Goal: Task Accomplishment & Management: Complete application form

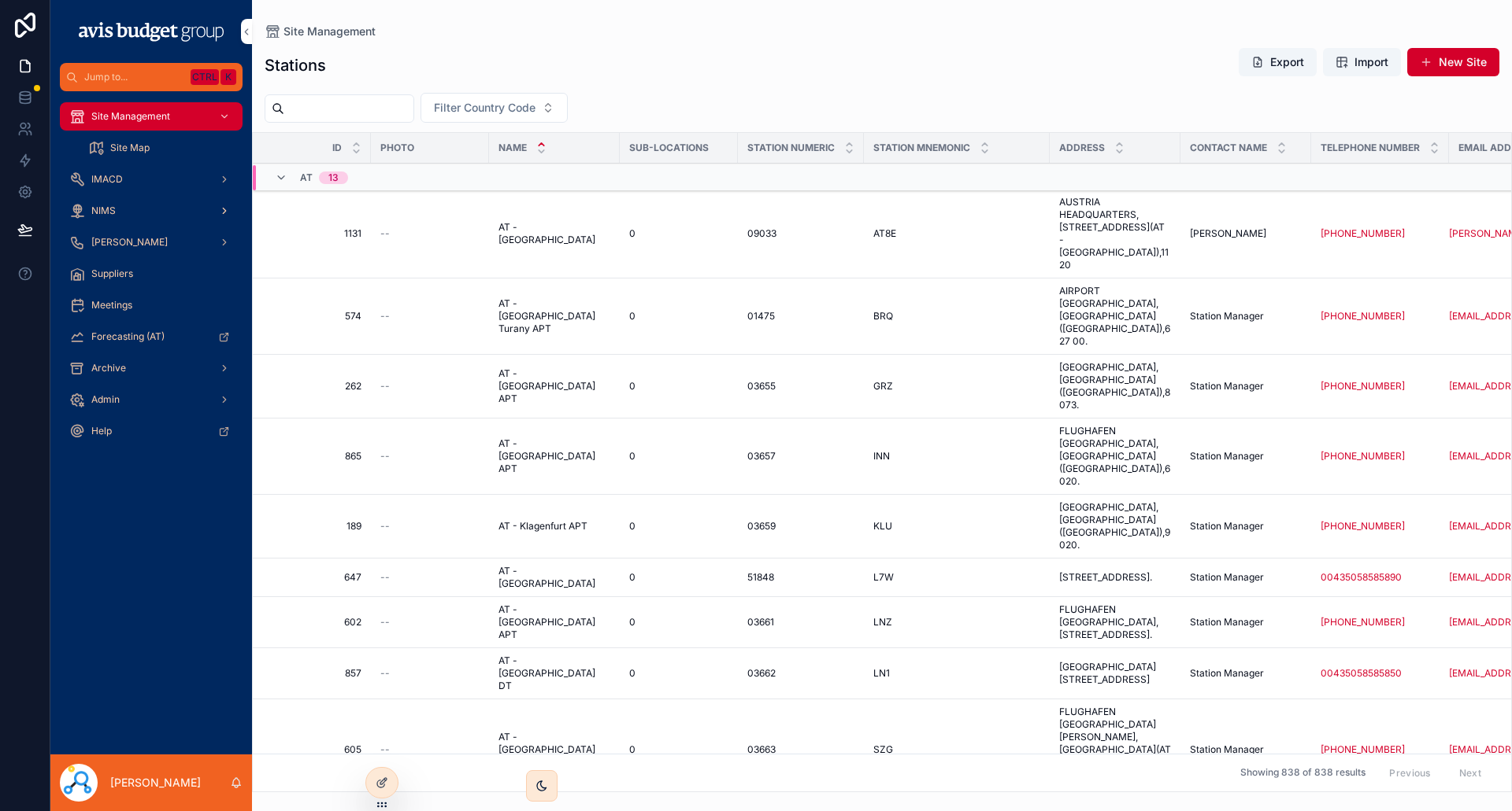
click at [111, 206] on span "NIMS" at bounding box center [103, 211] width 24 height 13
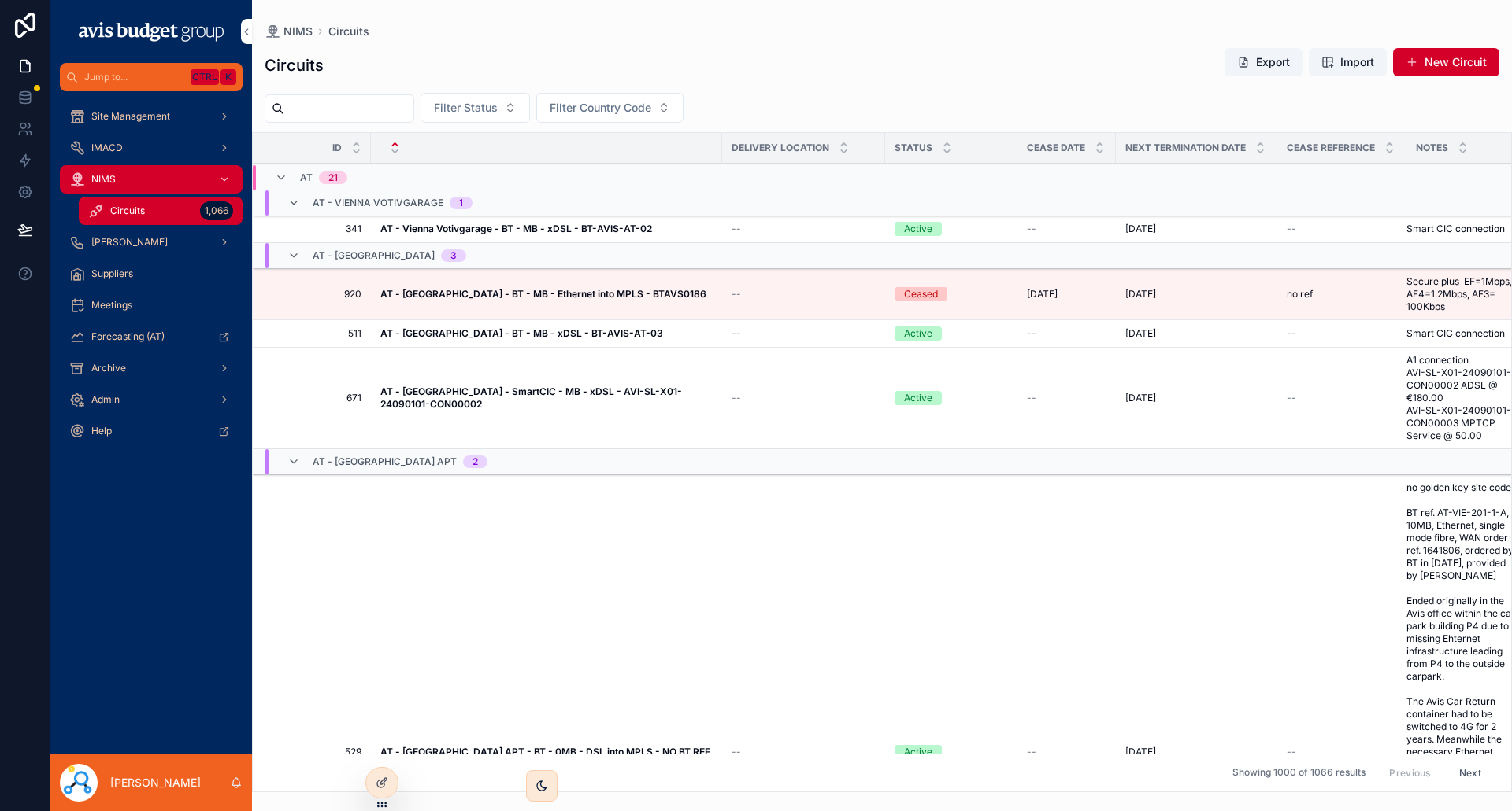
click at [433, 226] on strong "AT - Vienna Votivgarage - BT - MB - xDSL - BT-AVIS-AT-02" at bounding box center [516, 228] width 272 height 12
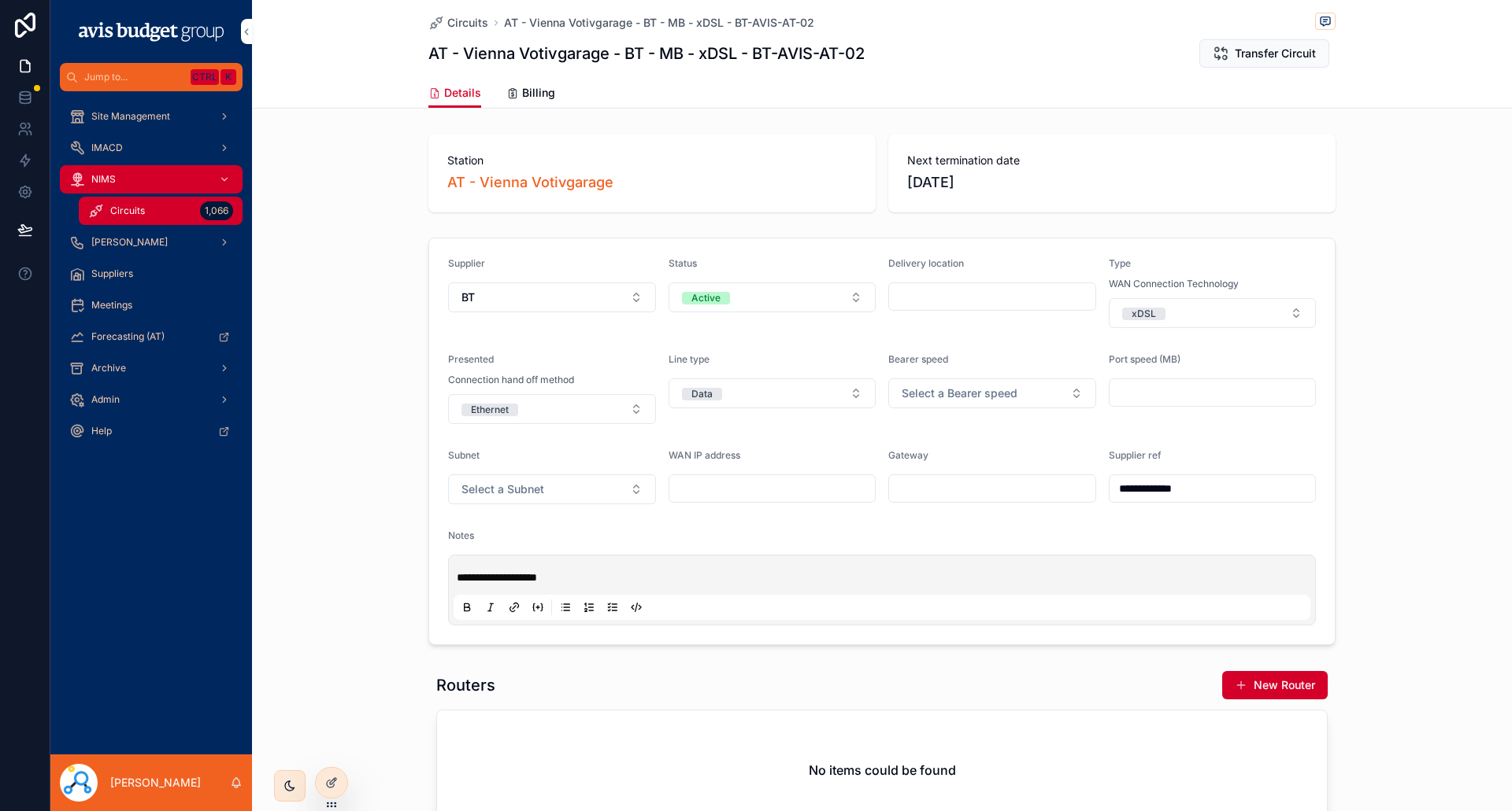
click at [532, 96] on span "Billing" at bounding box center [539, 92] width 33 height 16
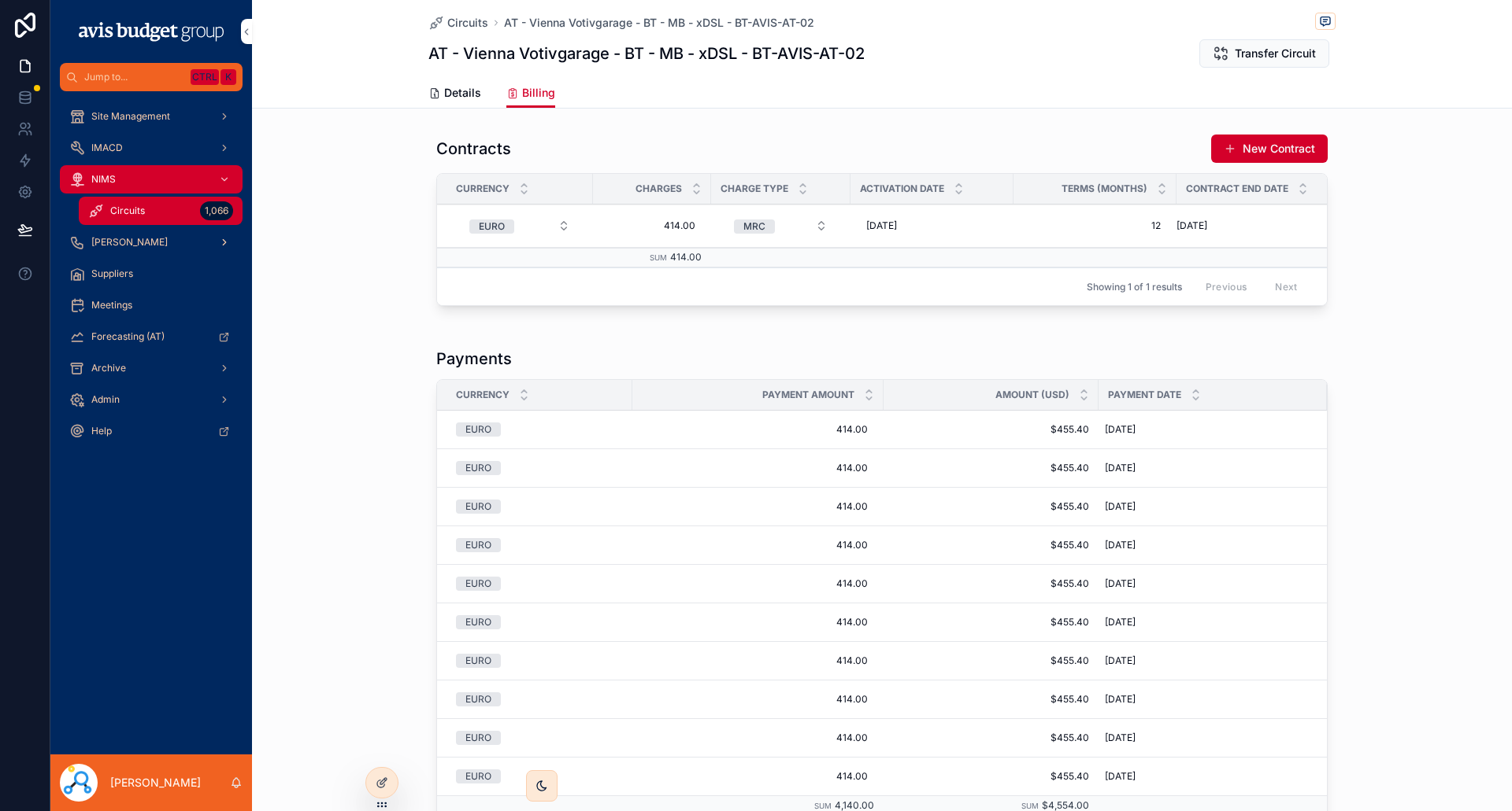
click at [105, 243] on span "[PERSON_NAME]" at bounding box center [129, 243] width 76 height 13
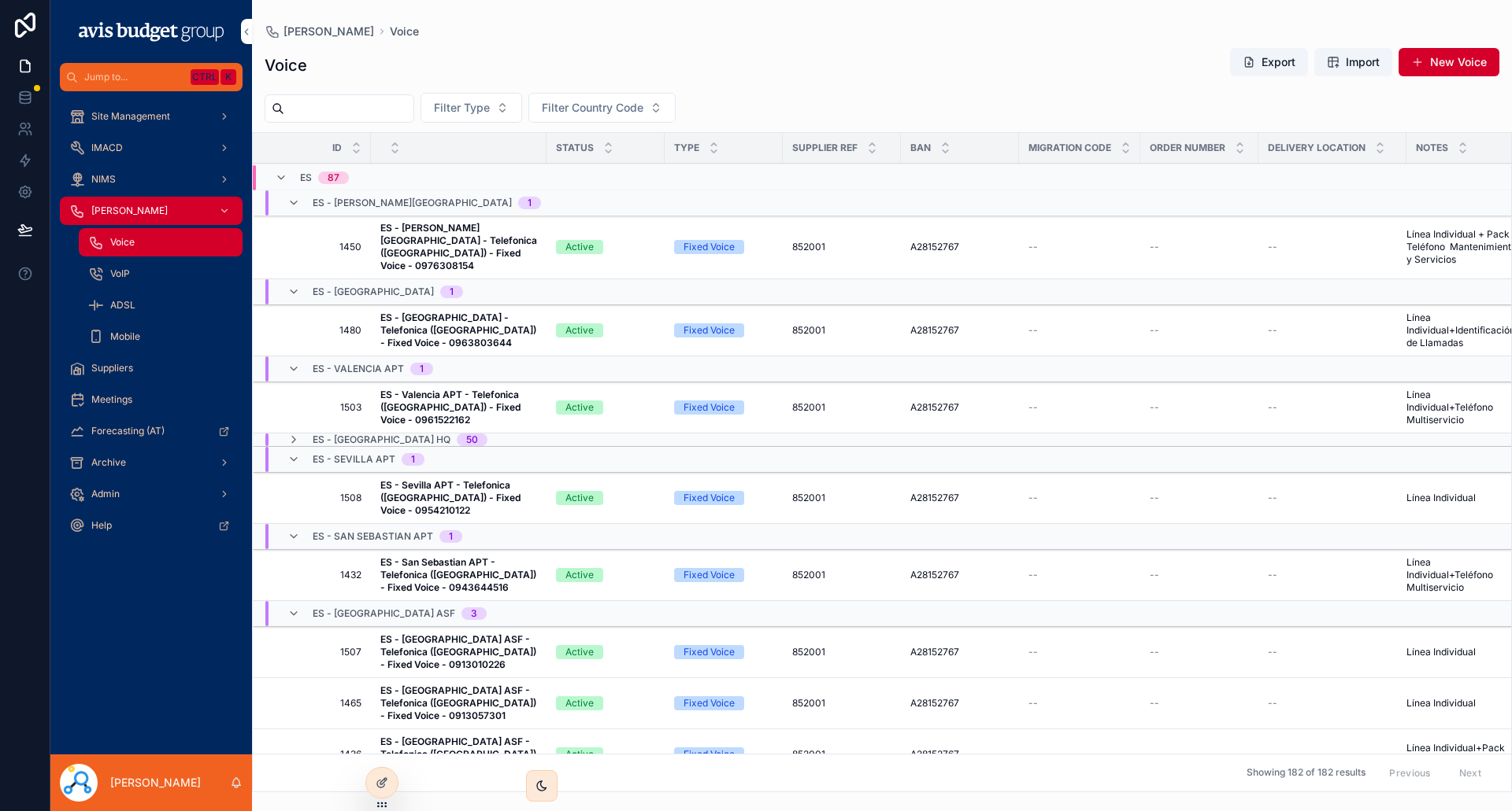
click at [457, 233] on span "ES - Zaragoza Railway Station - Telefonica (Spain) - Fixed Voice - 0976308154" at bounding box center [459, 247] width 156 height 50
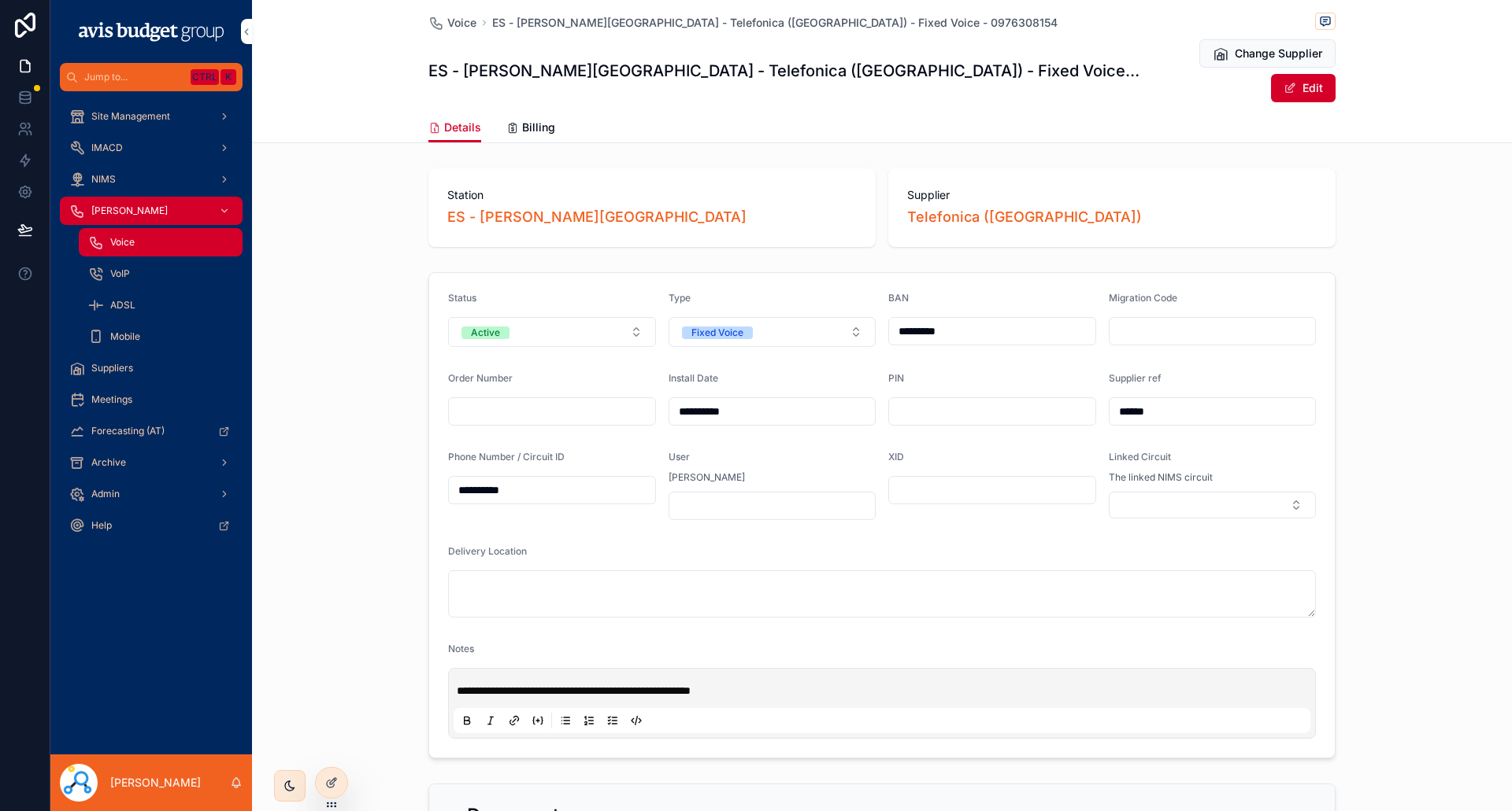
click at [526, 120] on span "Billing" at bounding box center [539, 127] width 33 height 16
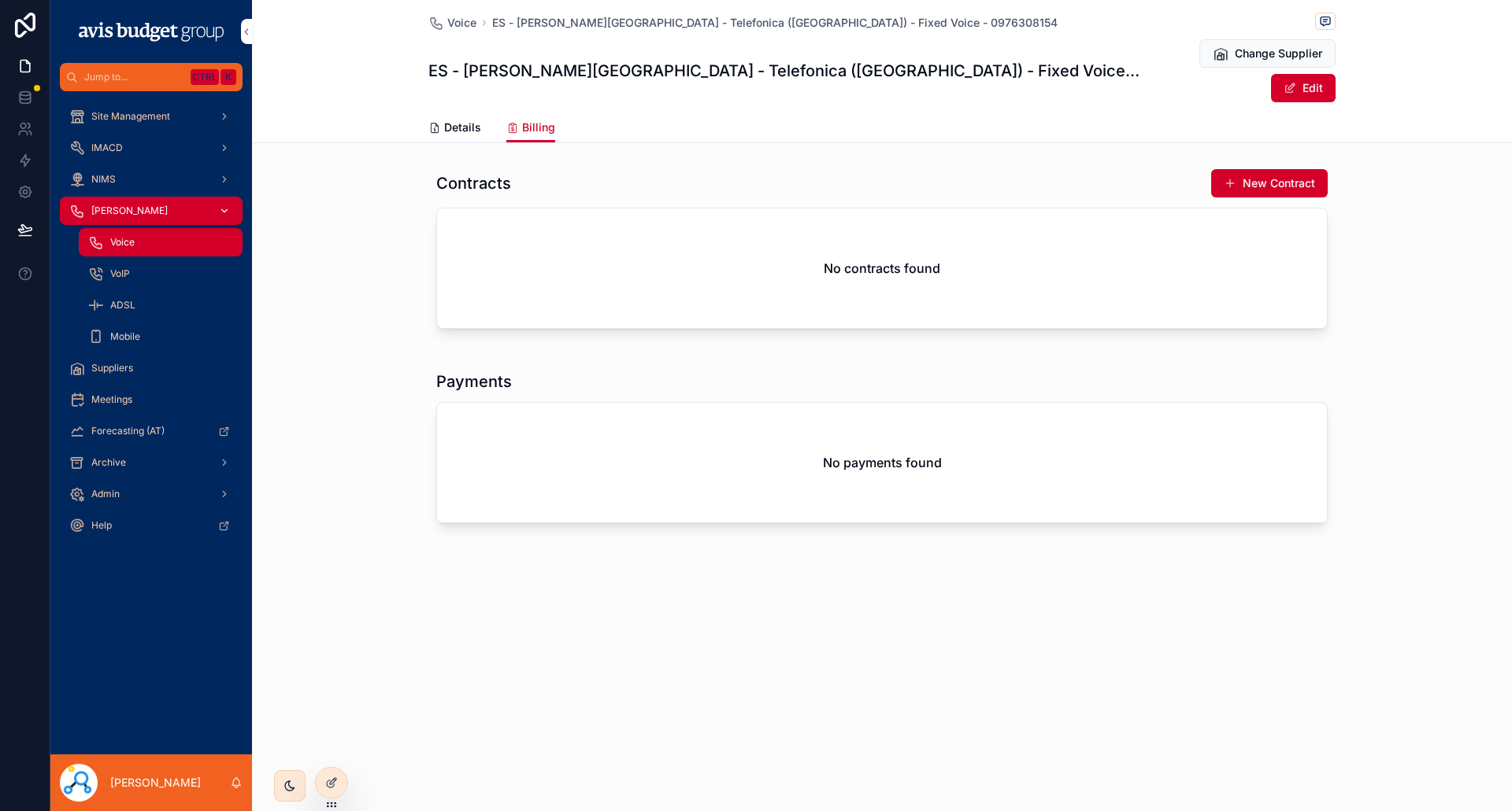
click at [125, 214] on div "[PERSON_NAME]" at bounding box center [151, 210] width 164 height 25
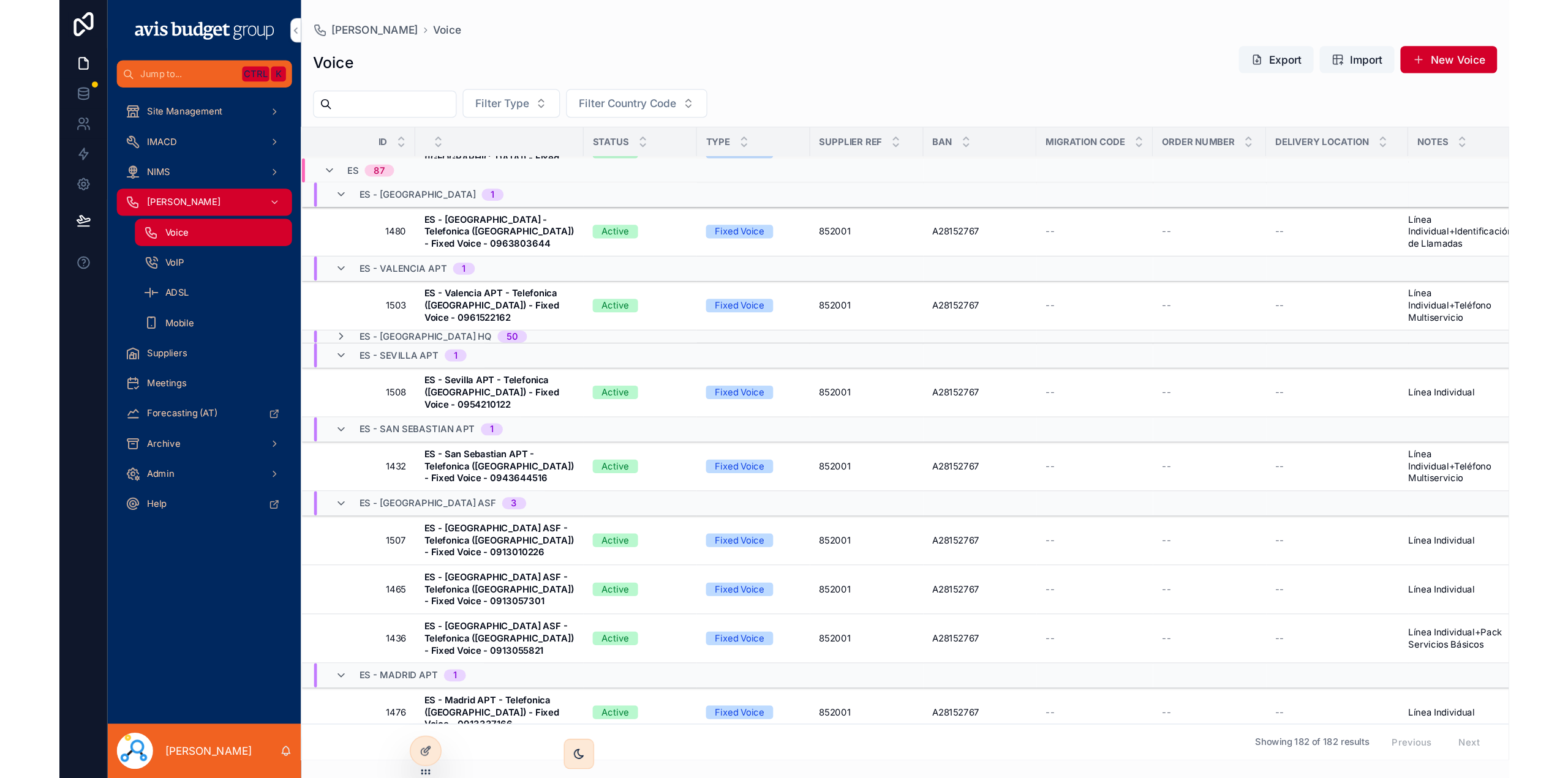
scroll to position [69, 0]
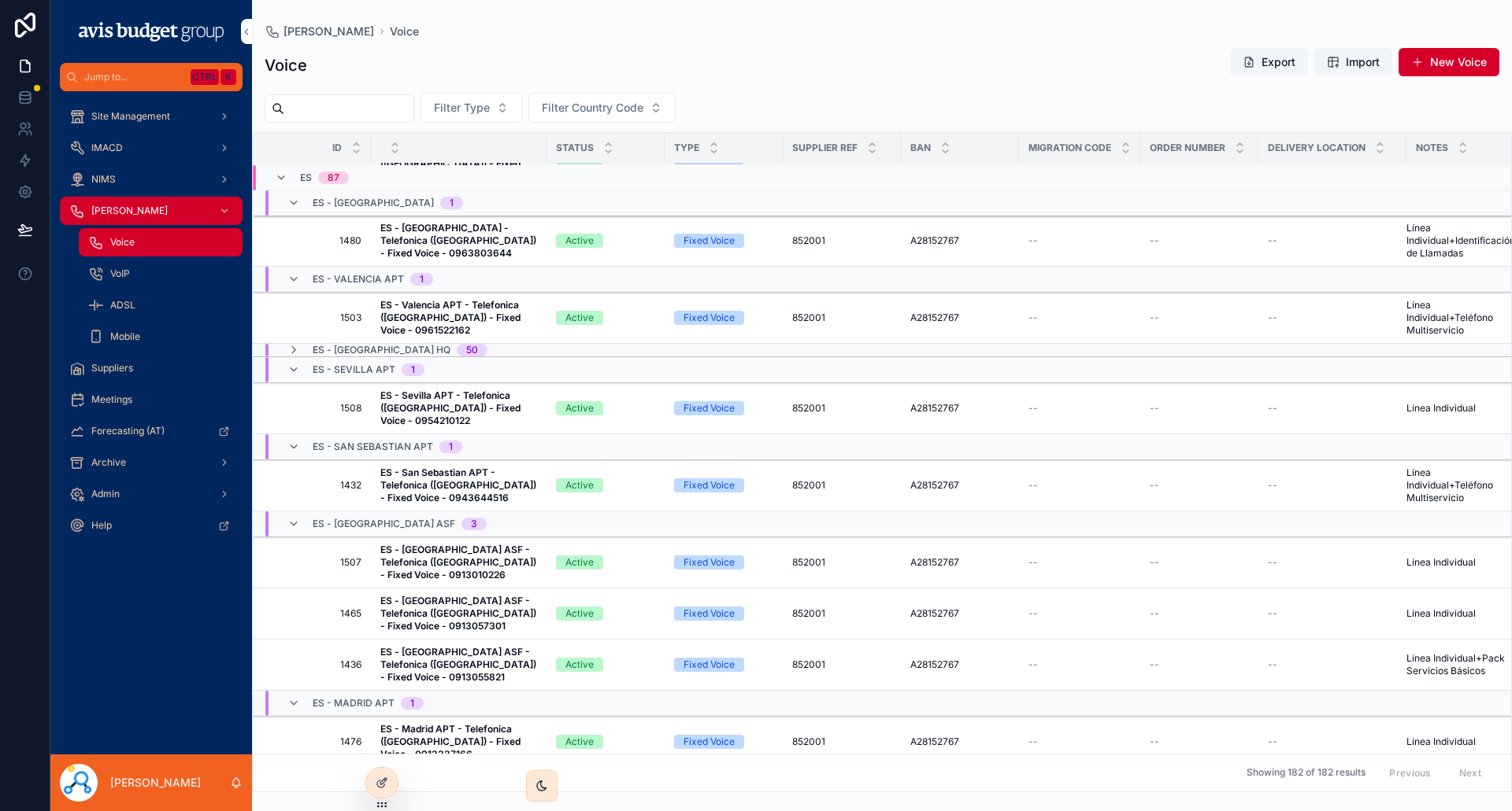
click at [444, 550] on strong "ES - Madrid ASF - Telefonica (Spain) - Fixed Voice - 0913010226" at bounding box center [460, 563] width 158 height 37
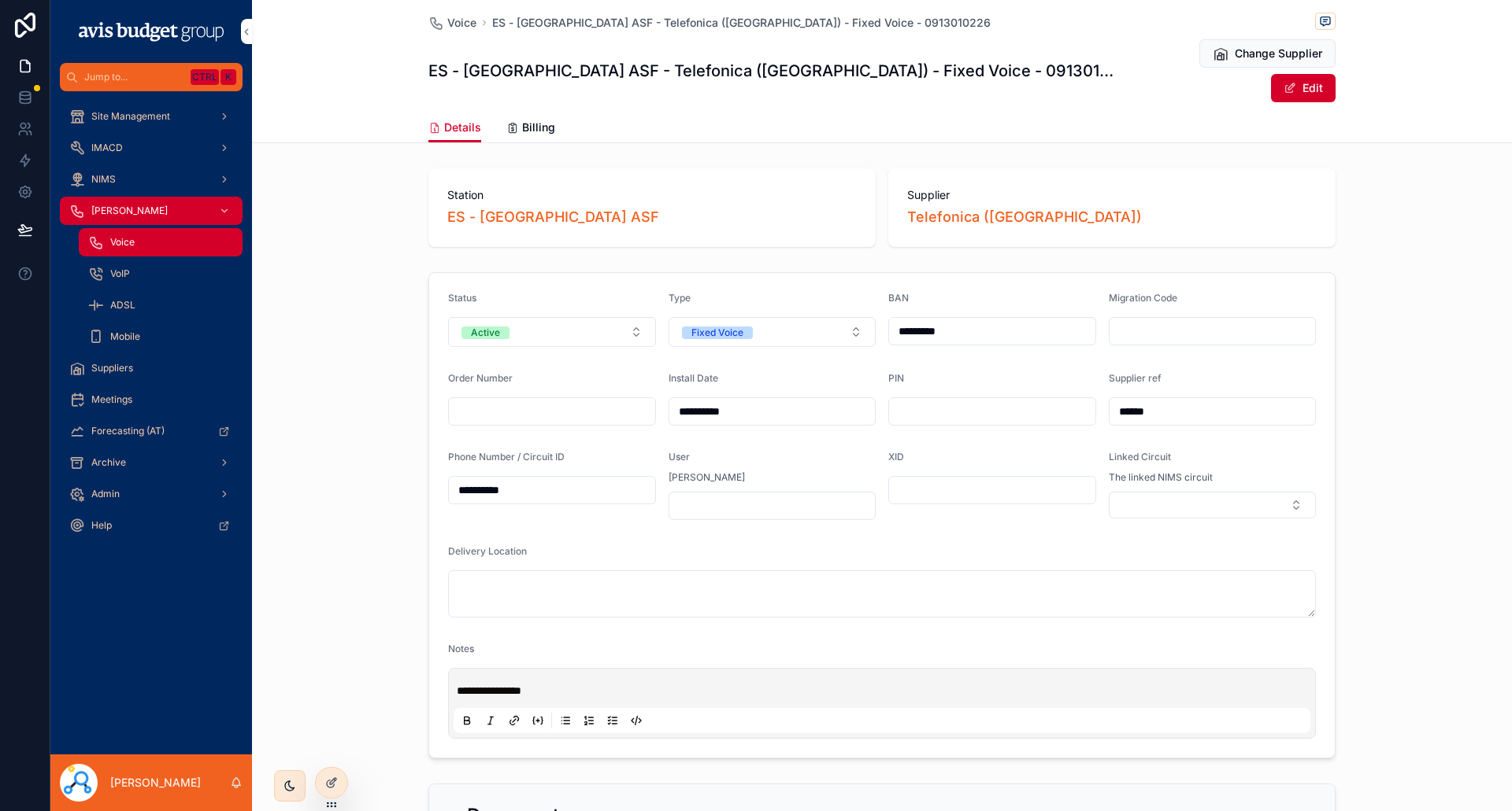
click at [531, 120] on span "Billing" at bounding box center [539, 127] width 33 height 16
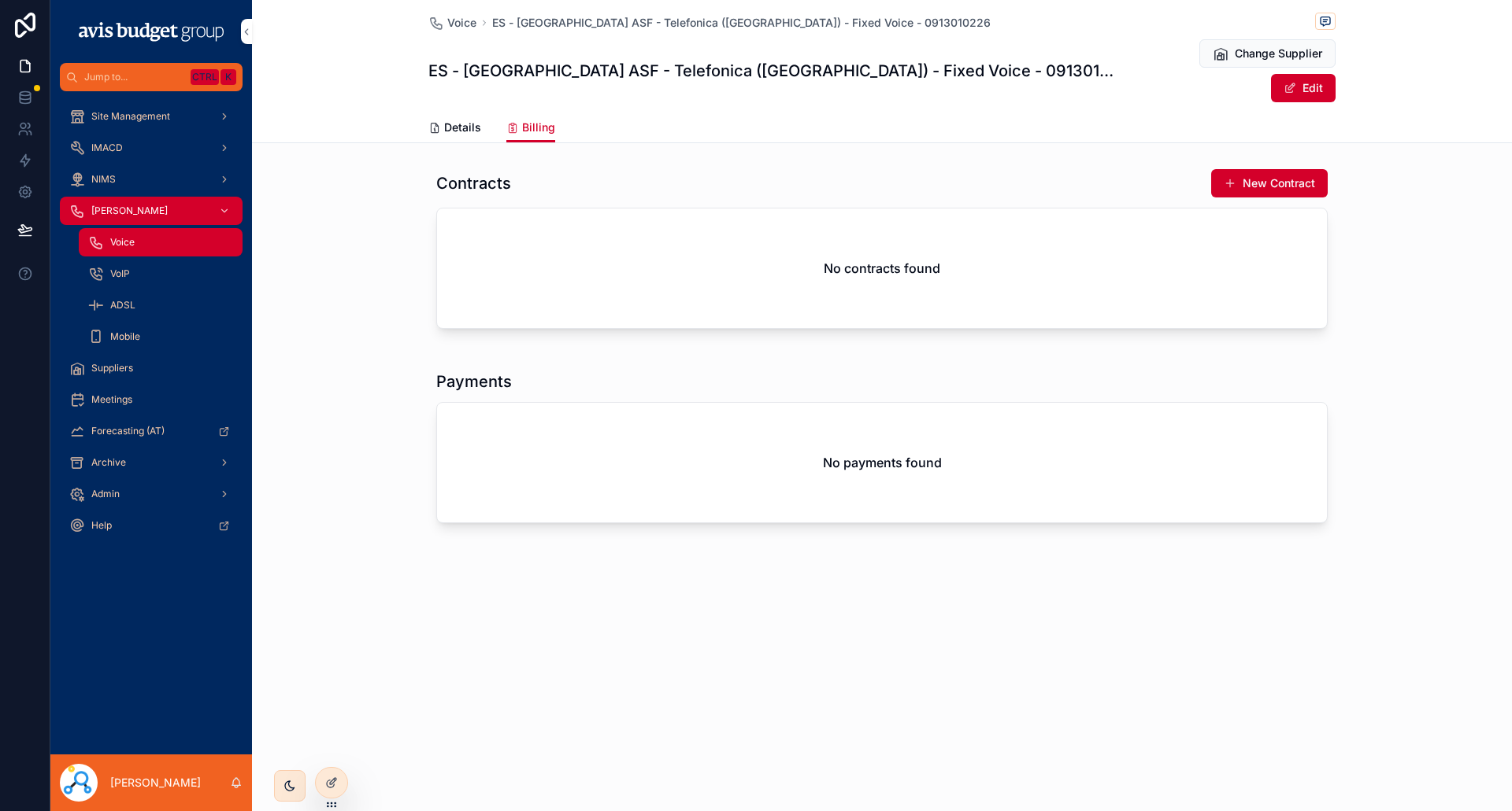
click at [127, 246] on span "Voice" at bounding box center [122, 243] width 24 height 13
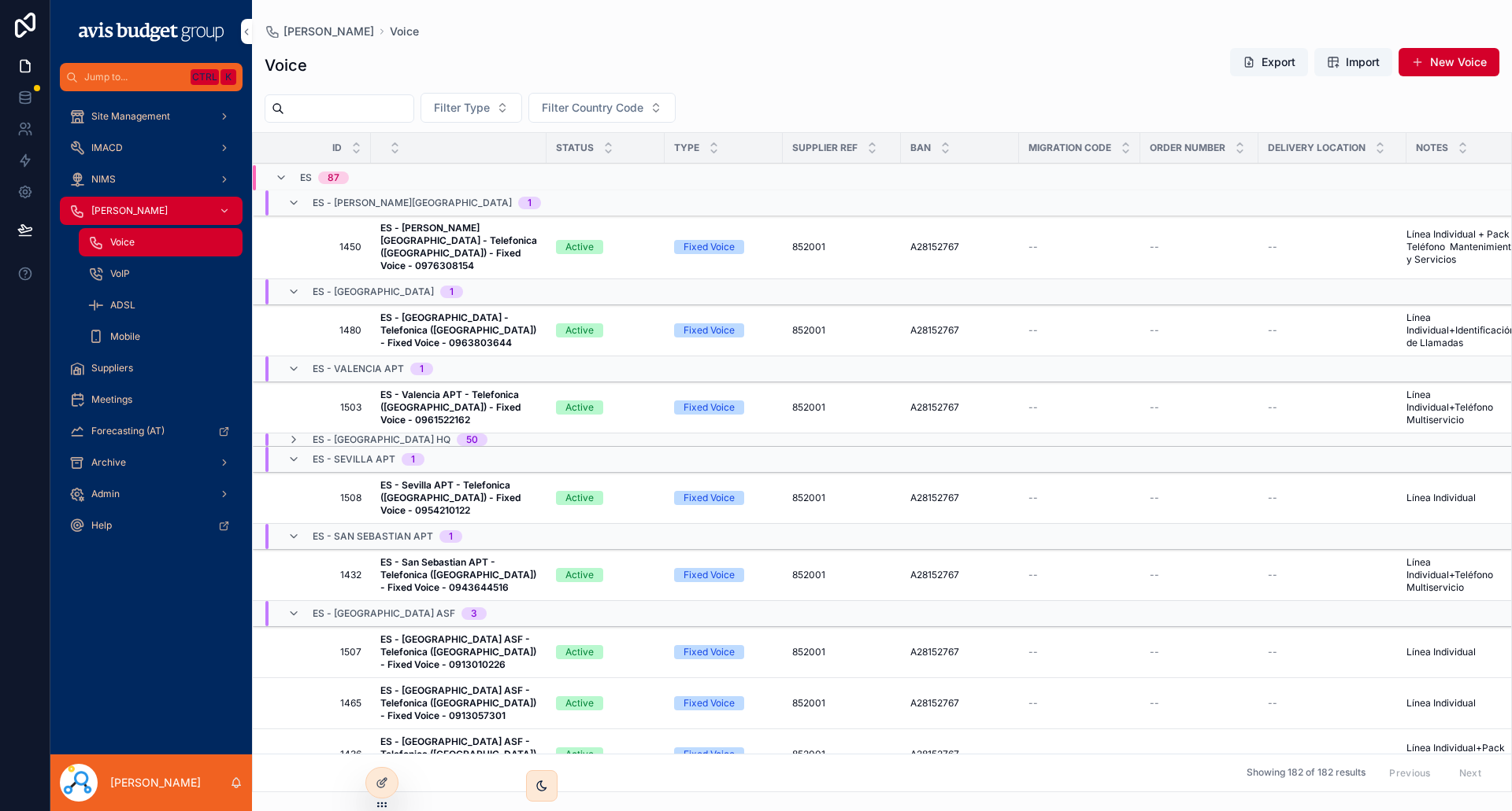
click at [317, 115] on input "scrollable content" at bounding box center [348, 109] width 129 height 22
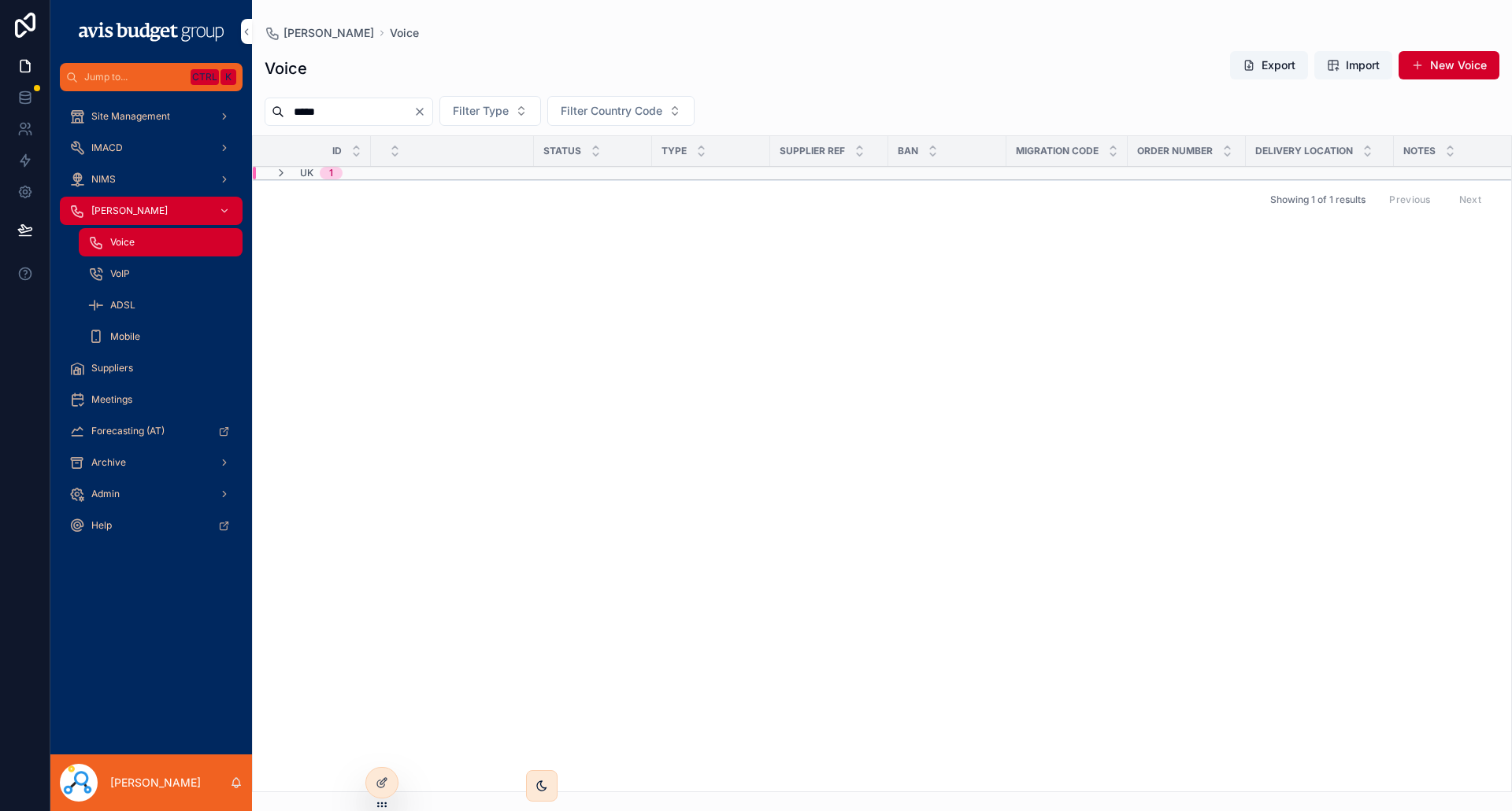
type input "*****"
click at [331, 177] on div "1" at bounding box center [331, 173] width 4 height 13
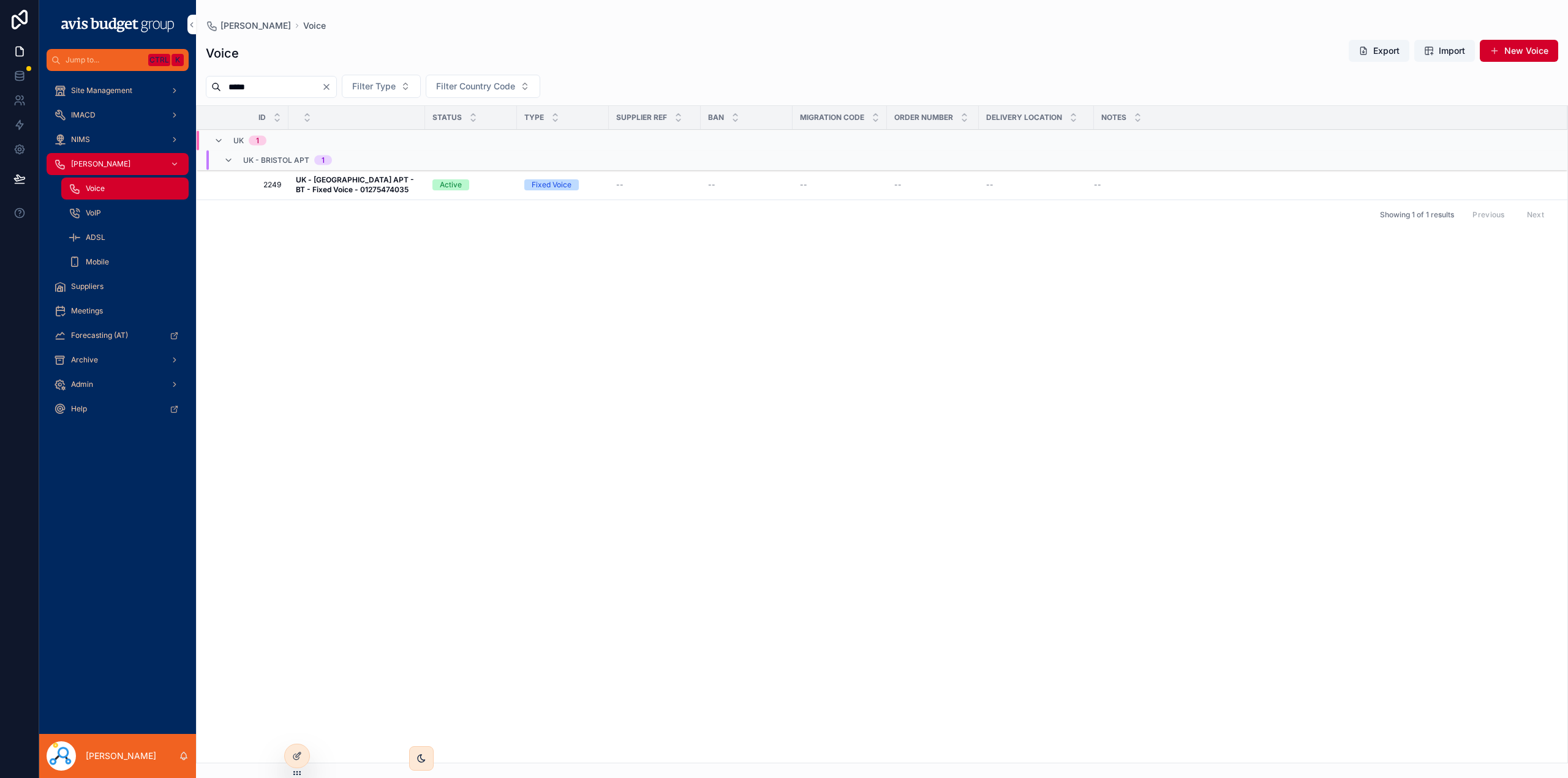
click at [294, 185] on td "UK - Bristol APT - BT - Fixed Voice - 01275474035 UK - Bristol APT - BT - Fixed…" at bounding box center [357, 185] width 137 height 30
click at [322, 191] on strong "UK - Bristol APT - BT - Fixed Voice - 01275474035" at bounding box center [356, 185] width 120 height 19
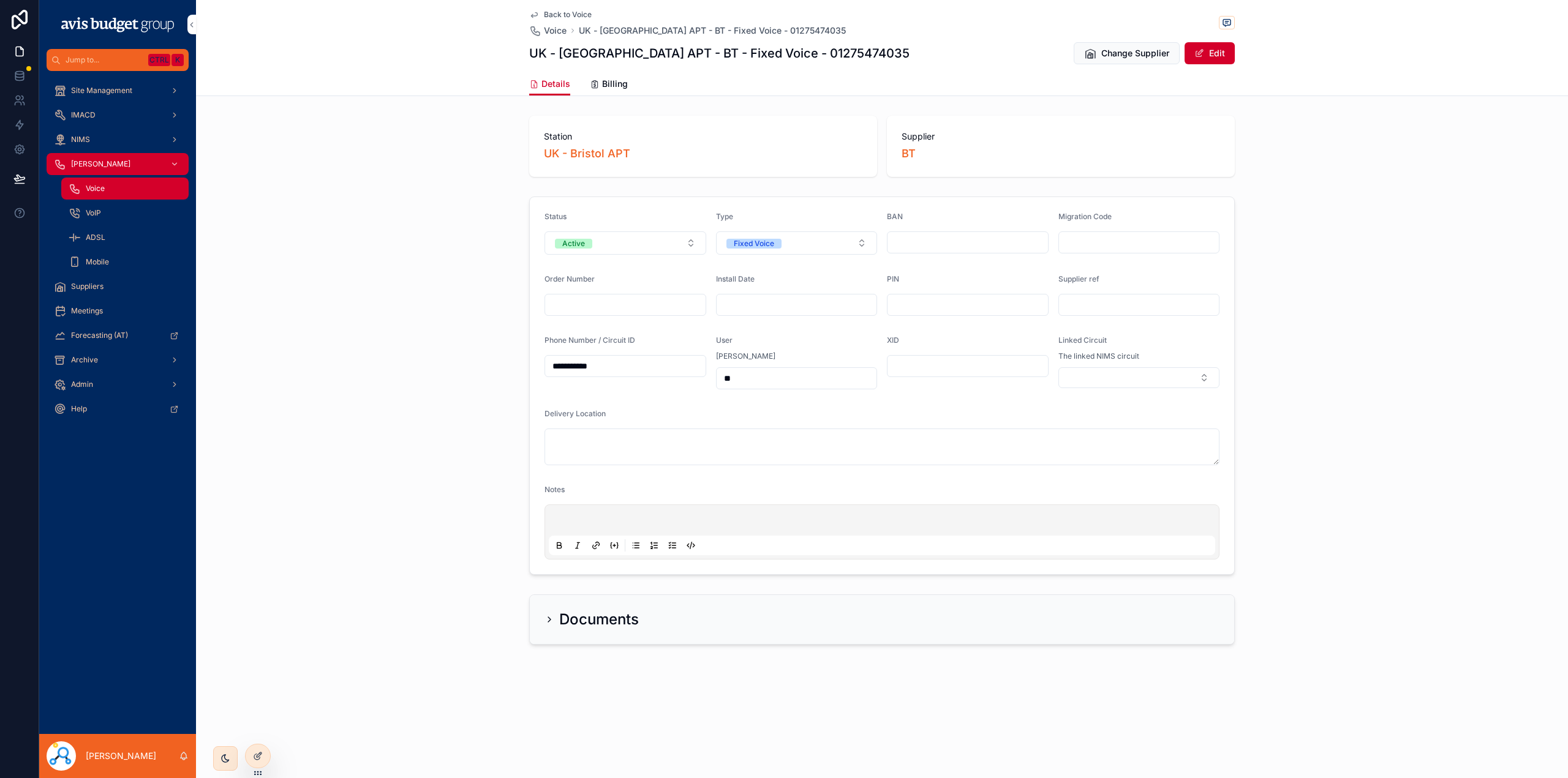
click at [612, 79] on span "Billing" at bounding box center [615, 83] width 26 height 12
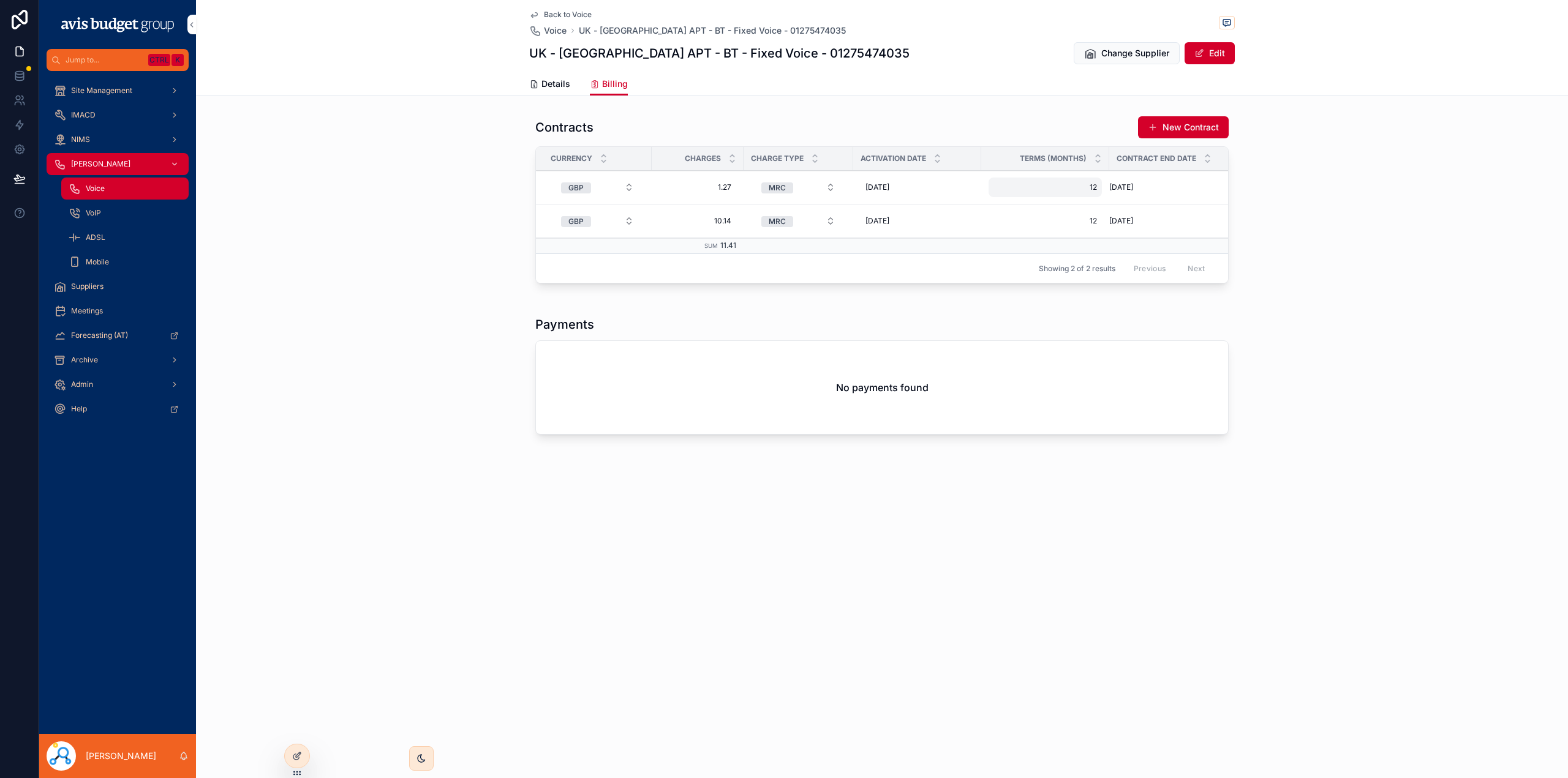
click at [1007, 190] on span "12" at bounding box center [1045, 187] width 104 height 10
click at [416, 273] on div "Contracts New Contract Currency Charges Charge type Activation date Terms (mont…" at bounding box center [882, 206] width 1372 height 190
click at [549, 81] on span "Details" at bounding box center [556, 83] width 29 height 12
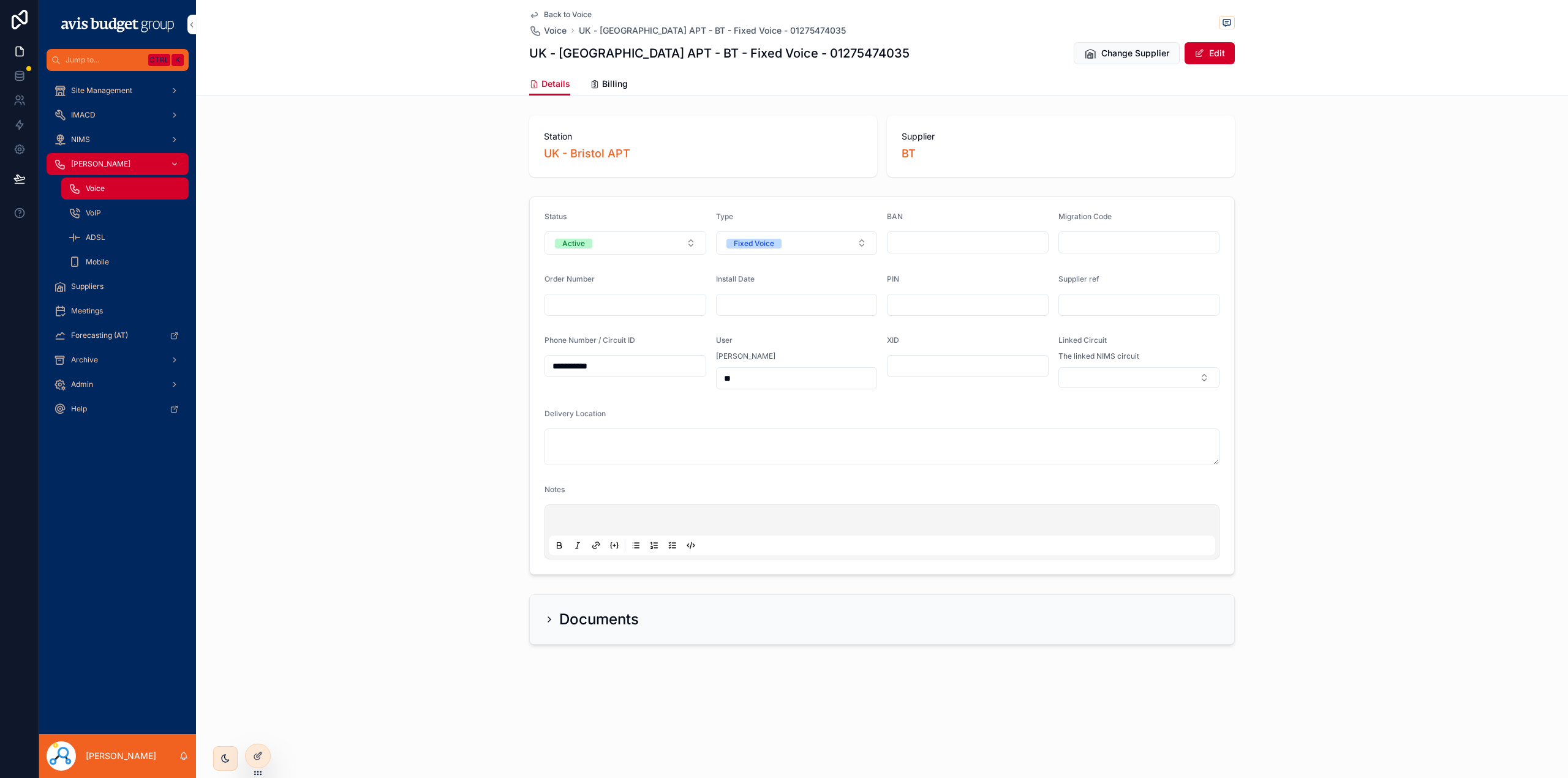
click at [610, 84] on span "Billing" at bounding box center [615, 83] width 26 height 12
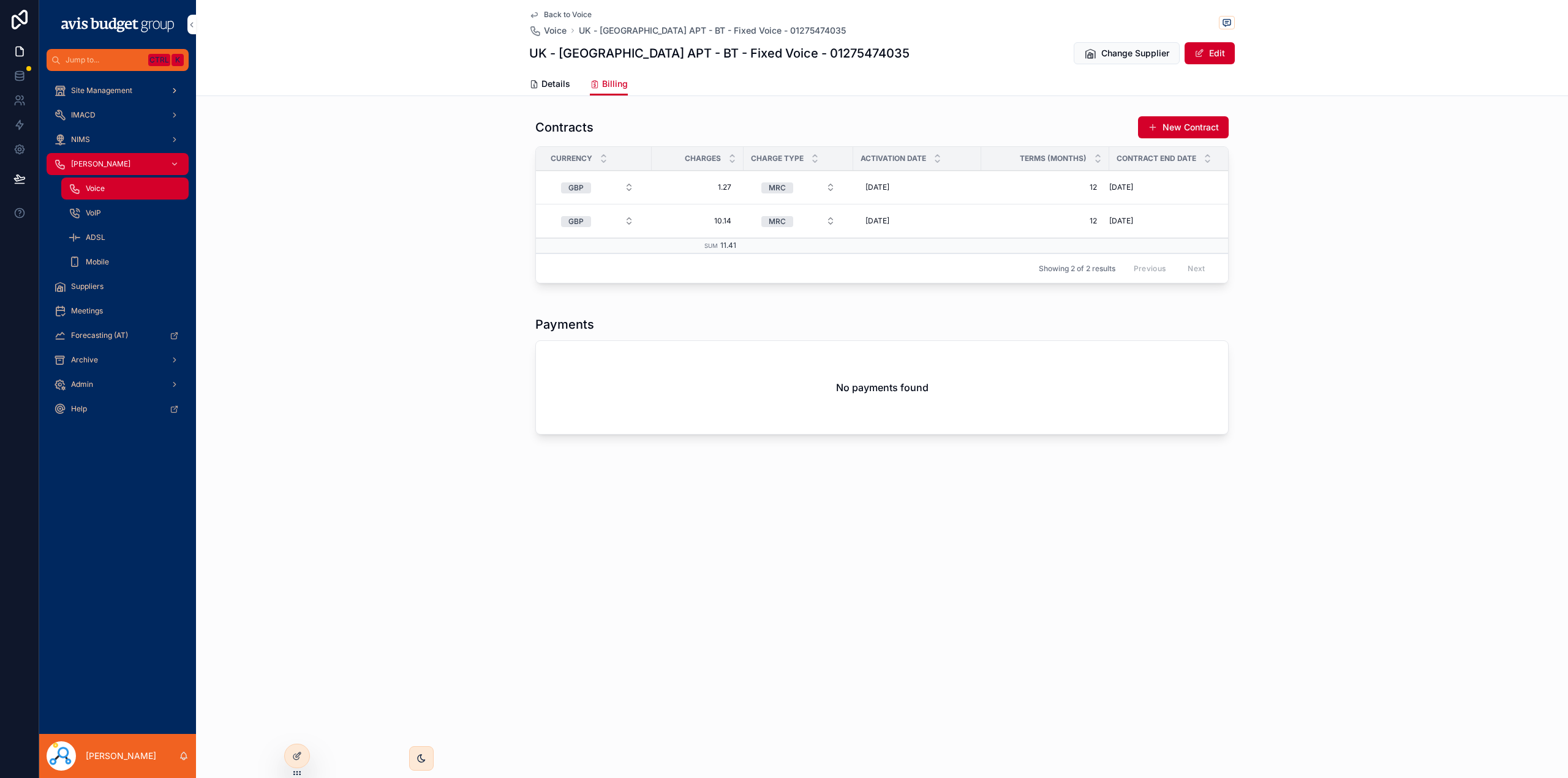
click at [90, 85] on div "Site Management" at bounding box center [117, 90] width 127 height 20
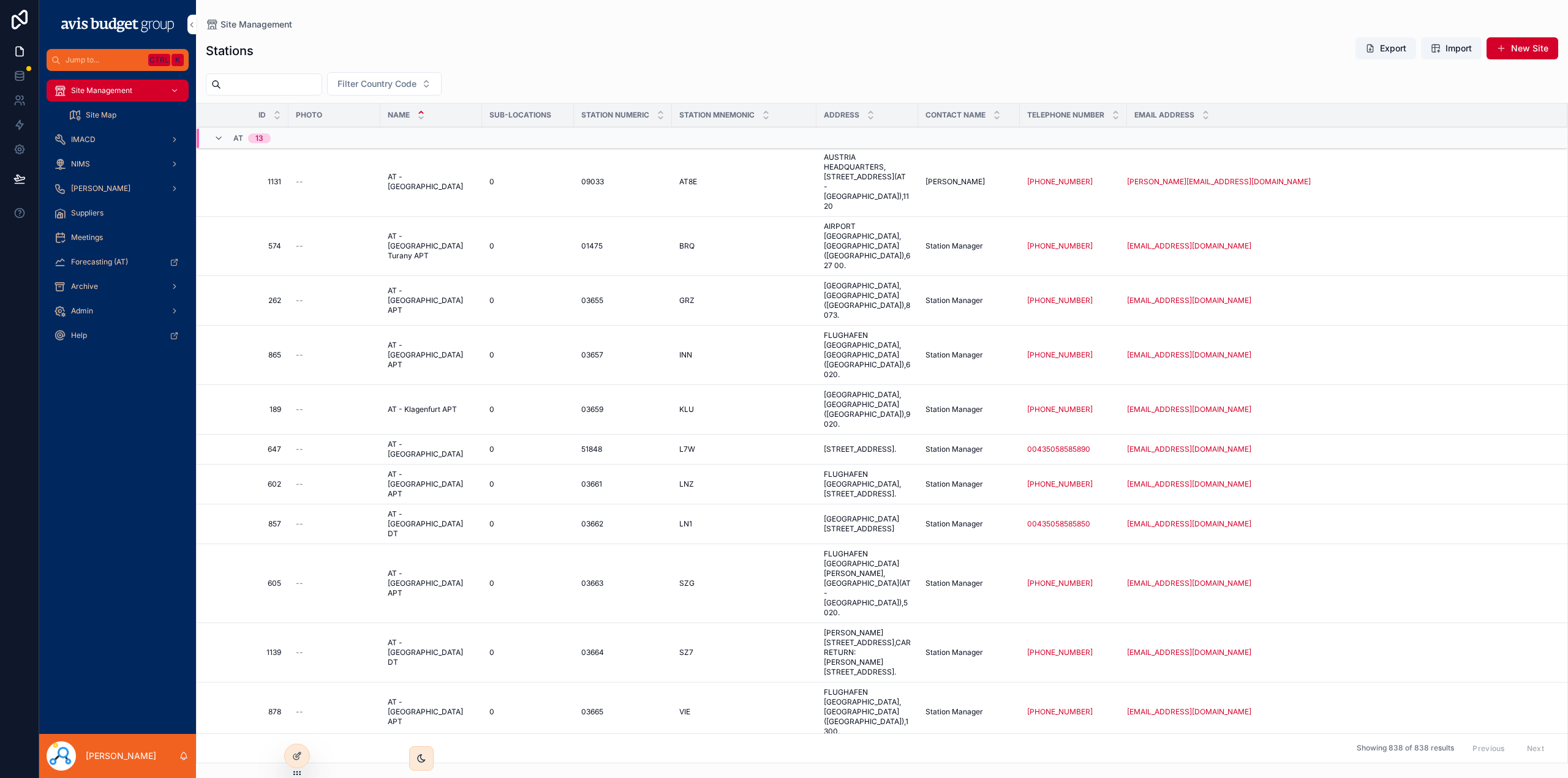
click at [288, 83] on input "scrollable content" at bounding box center [271, 85] width 101 height 17
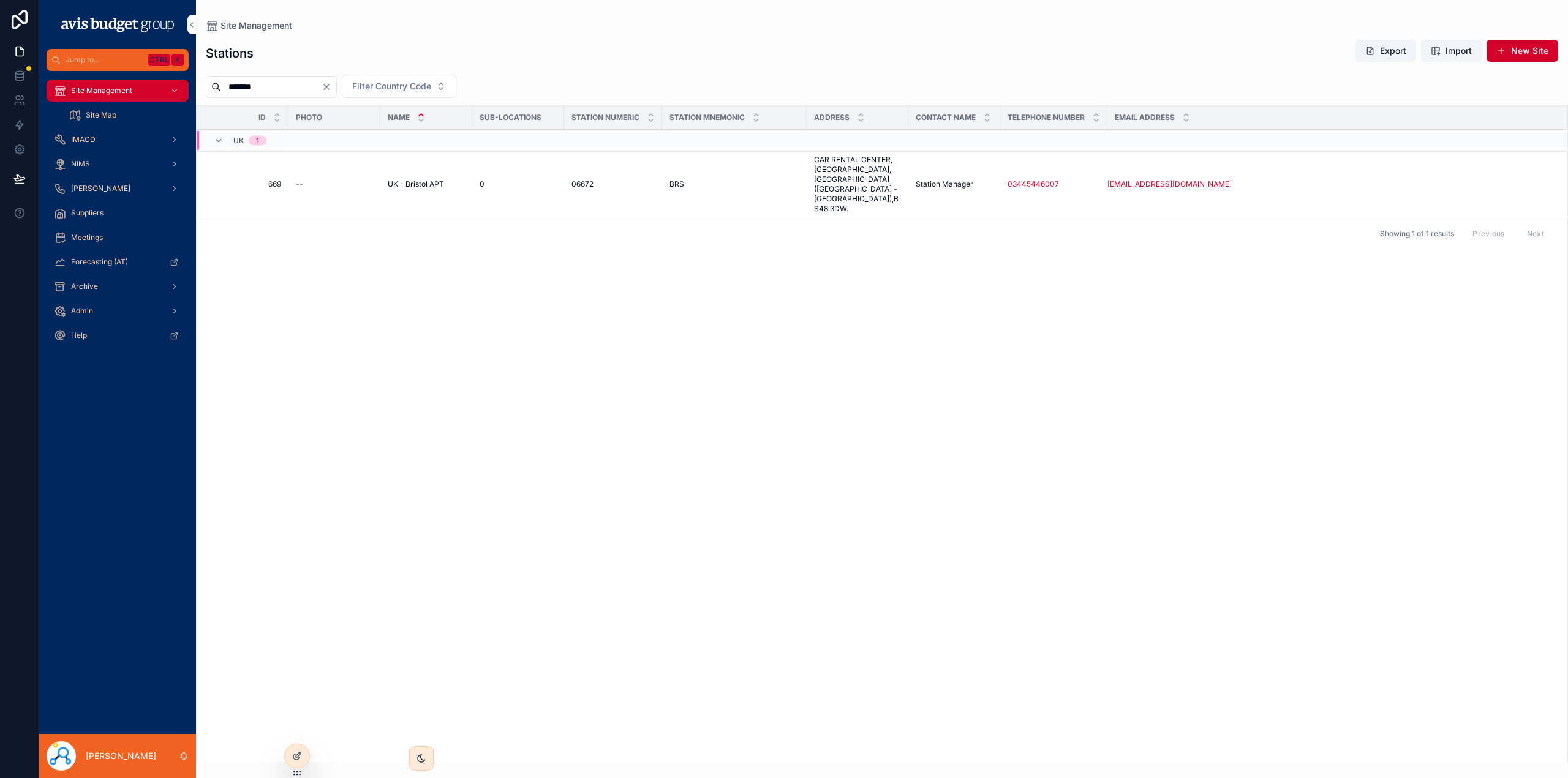
type input "*******"
click at [402, 179] on span "UK - Bristol APT" at bounding box center [416, 185] width 56 height 10
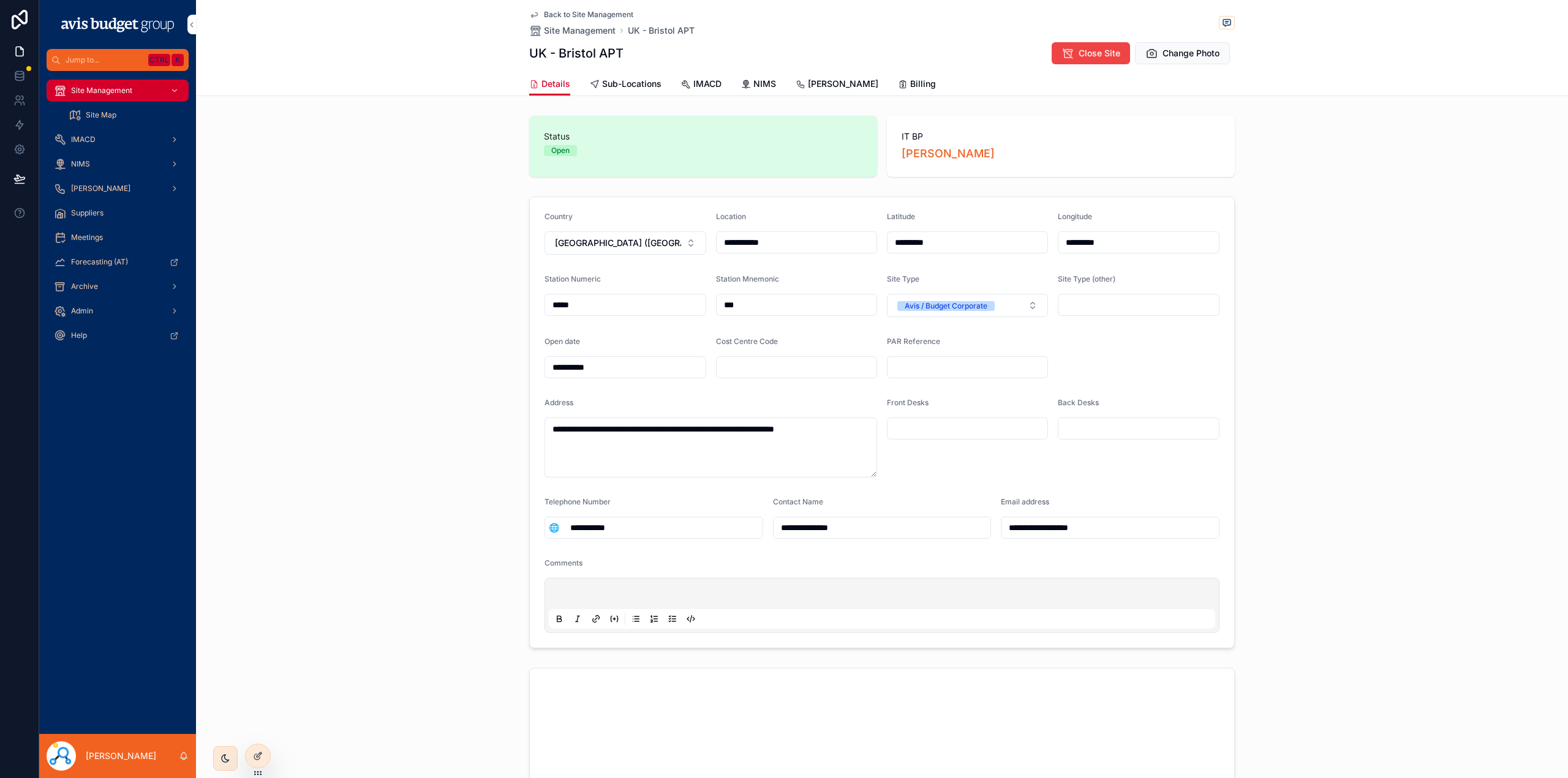
click at [910, 82] on span "Billing" at bounding box center [923, 83] width 26 height 12
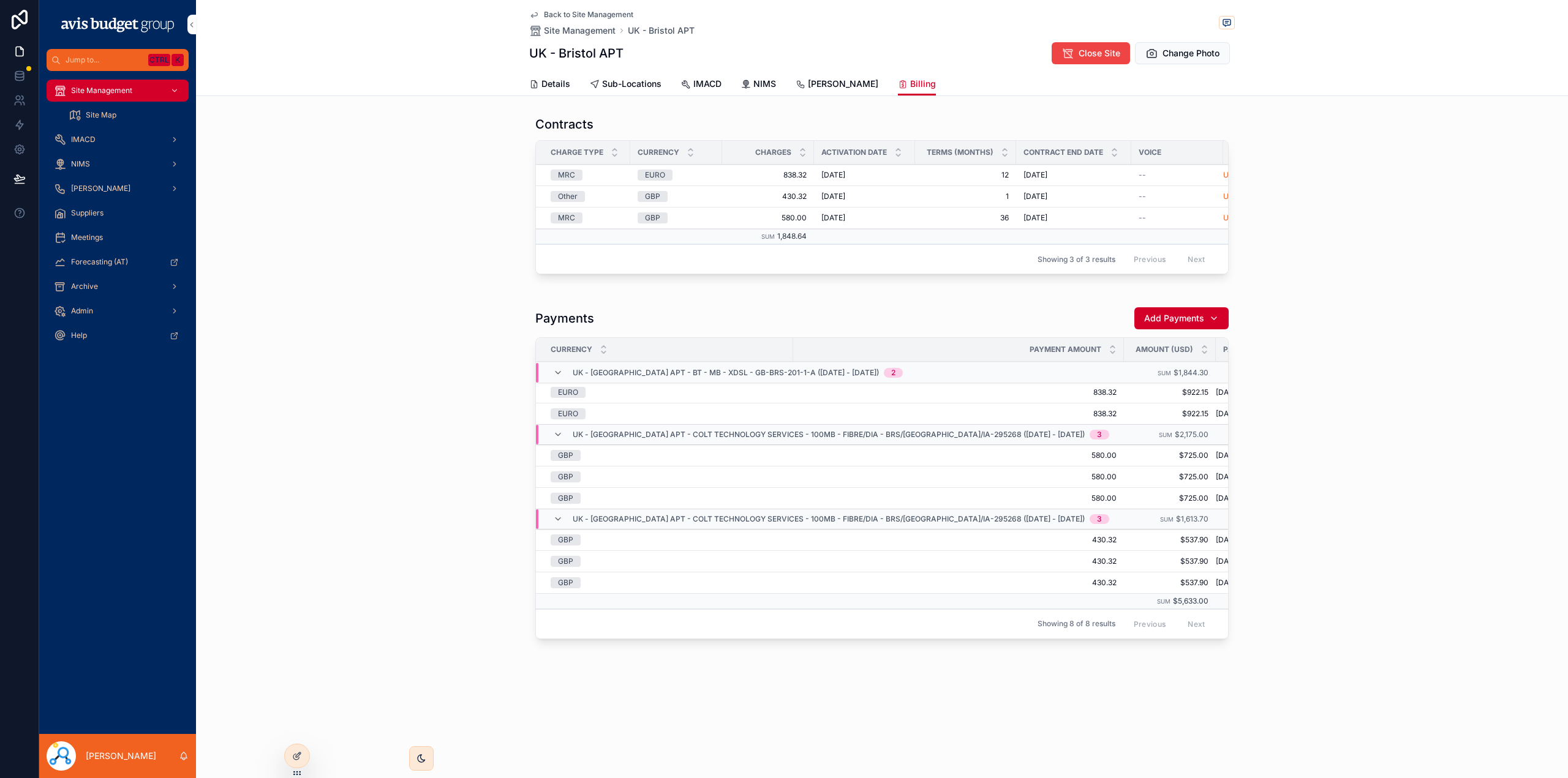
click at [817, 74] on link "[PERSON_NAME]" at bounding box center [837, 85] width 83 height 25
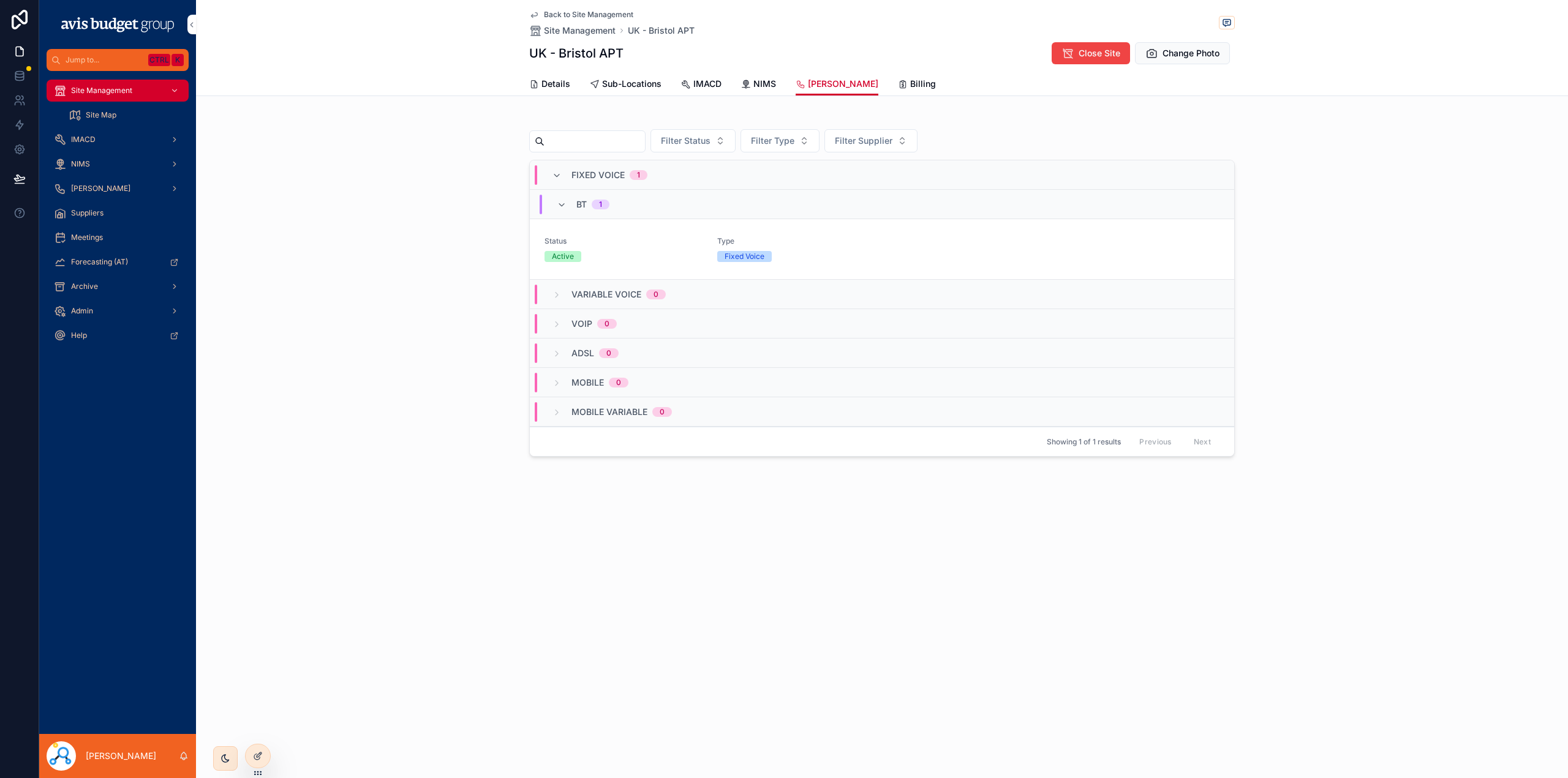
click at [804, 85] on icon "scrollable content" at bounding box center [801, 85] width 10 height 10
click at [910, 83] on span "Billing" at bounding box center [923, 83] width 26 height 12
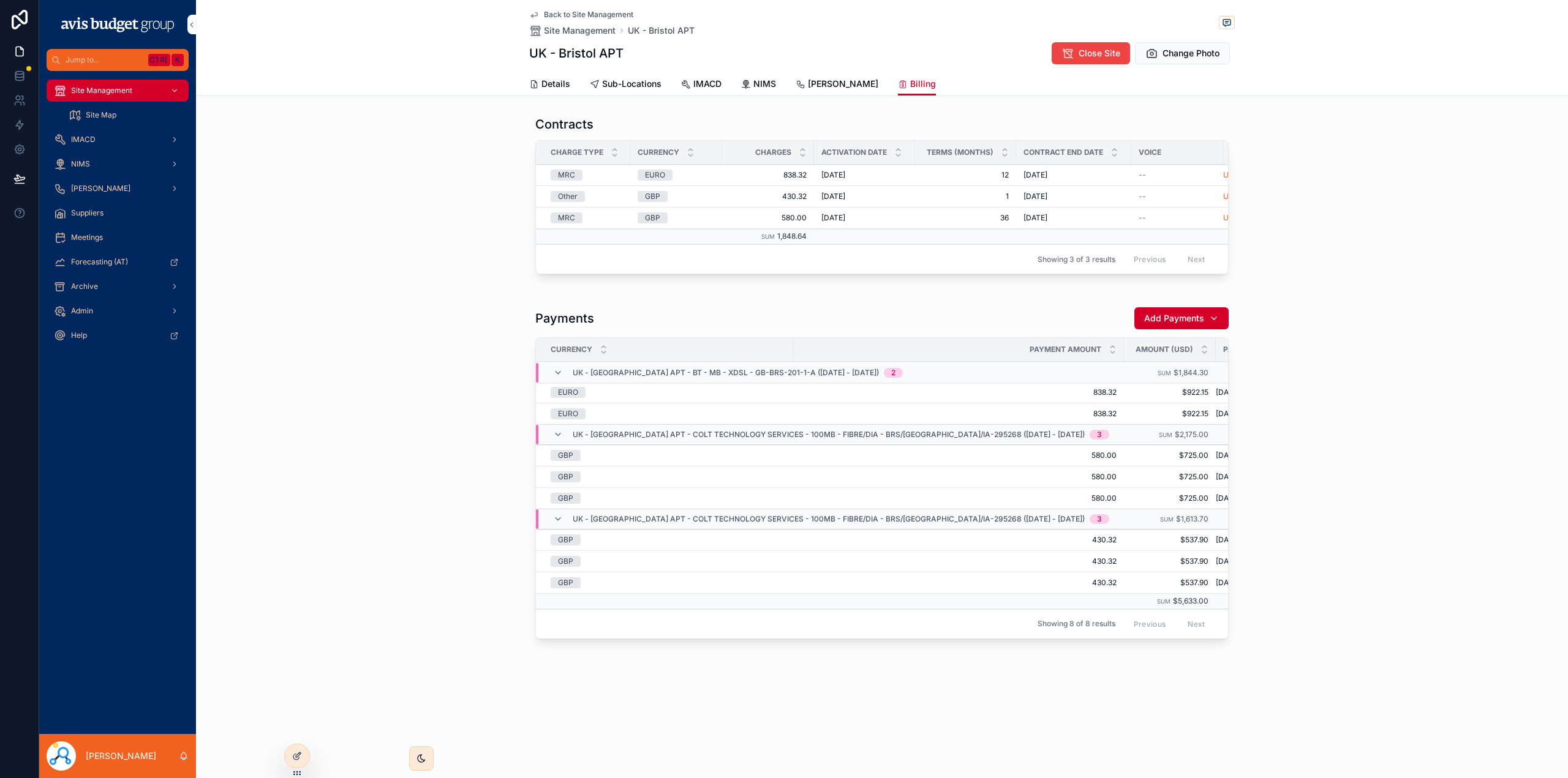
click at [819, 83] on span "[PERSON_NAME]" at bounding box center [843, 83] width 70 height 12
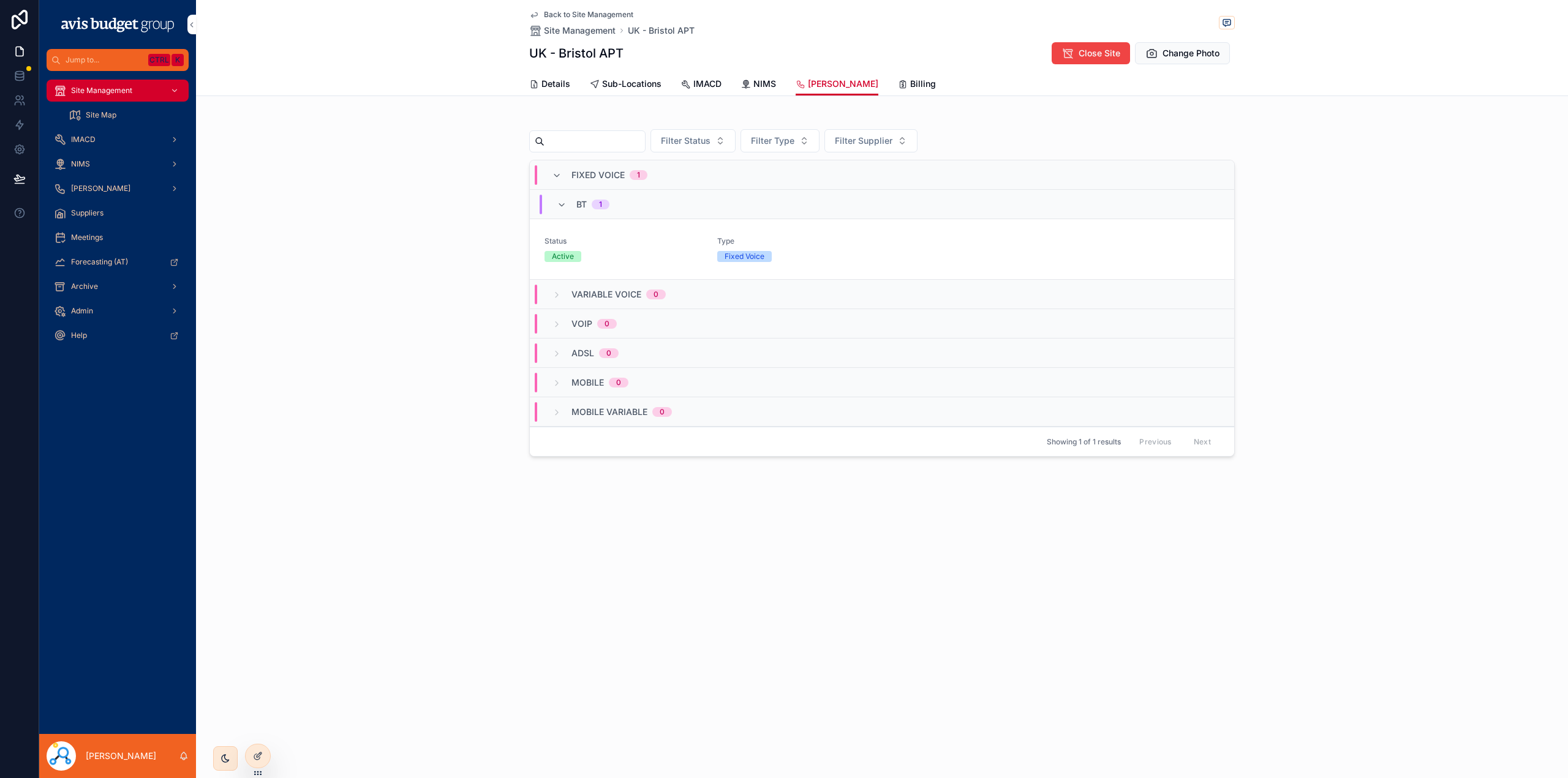
click at [898, 77] on link "Billing" at bounding box center [916, 85] width 38 height 25
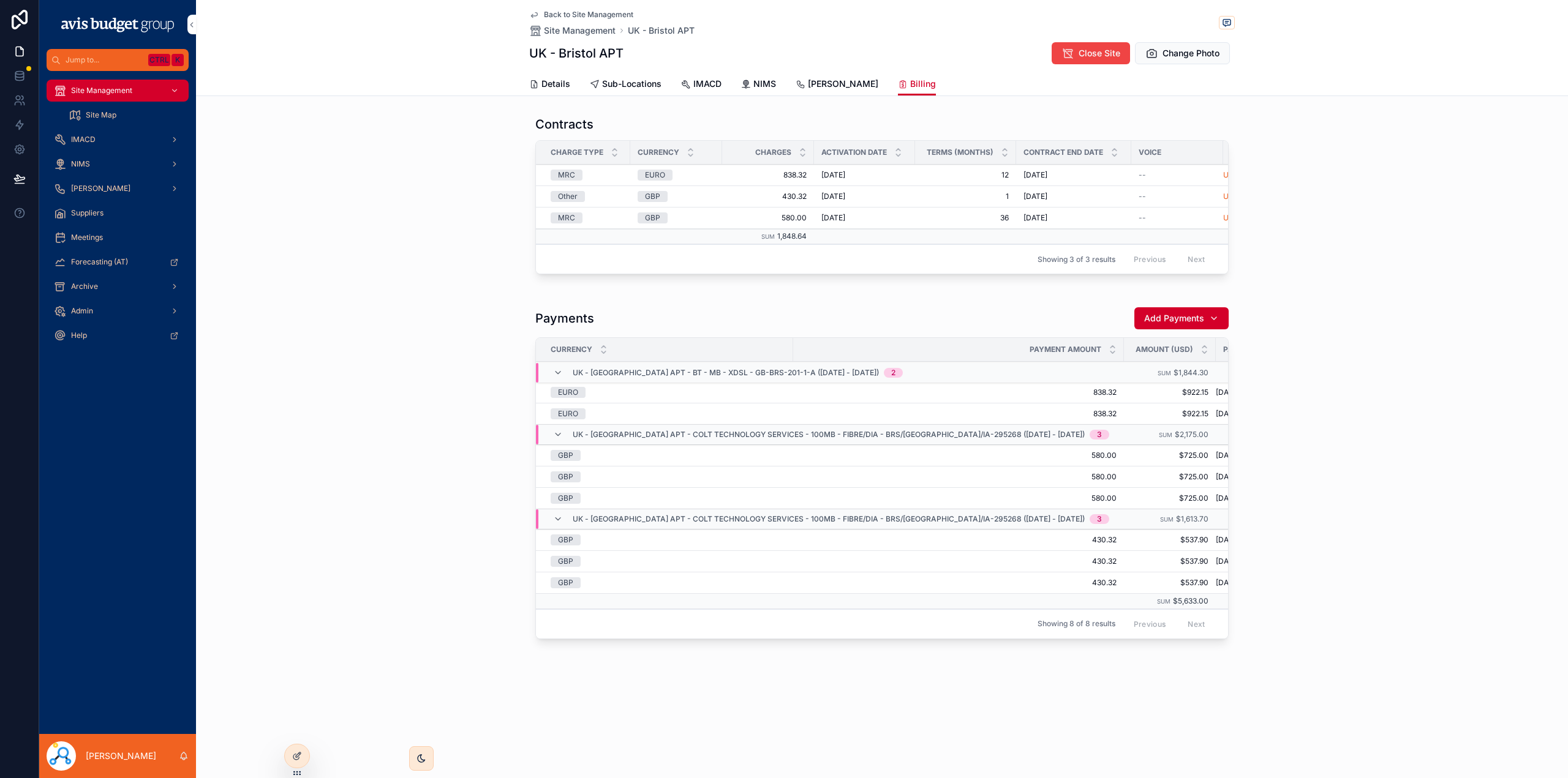
click at [812, 85] on span "[PERSON_NAME]" at bounding box center [843, 83] width 70 height 12
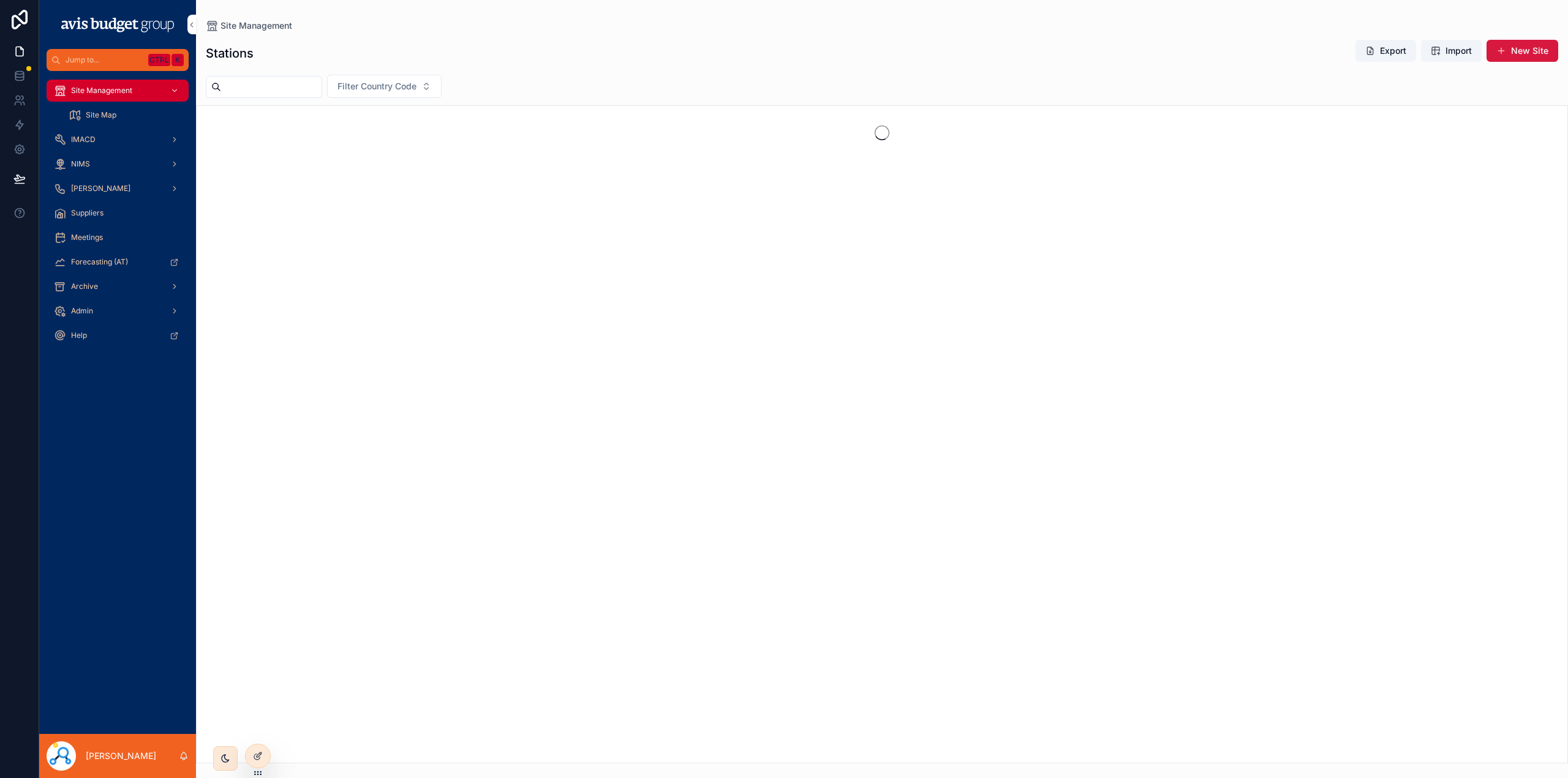
click at [1506, 48] on span "scrollable content" at bounding box center [1501, 51] width 10 height 10
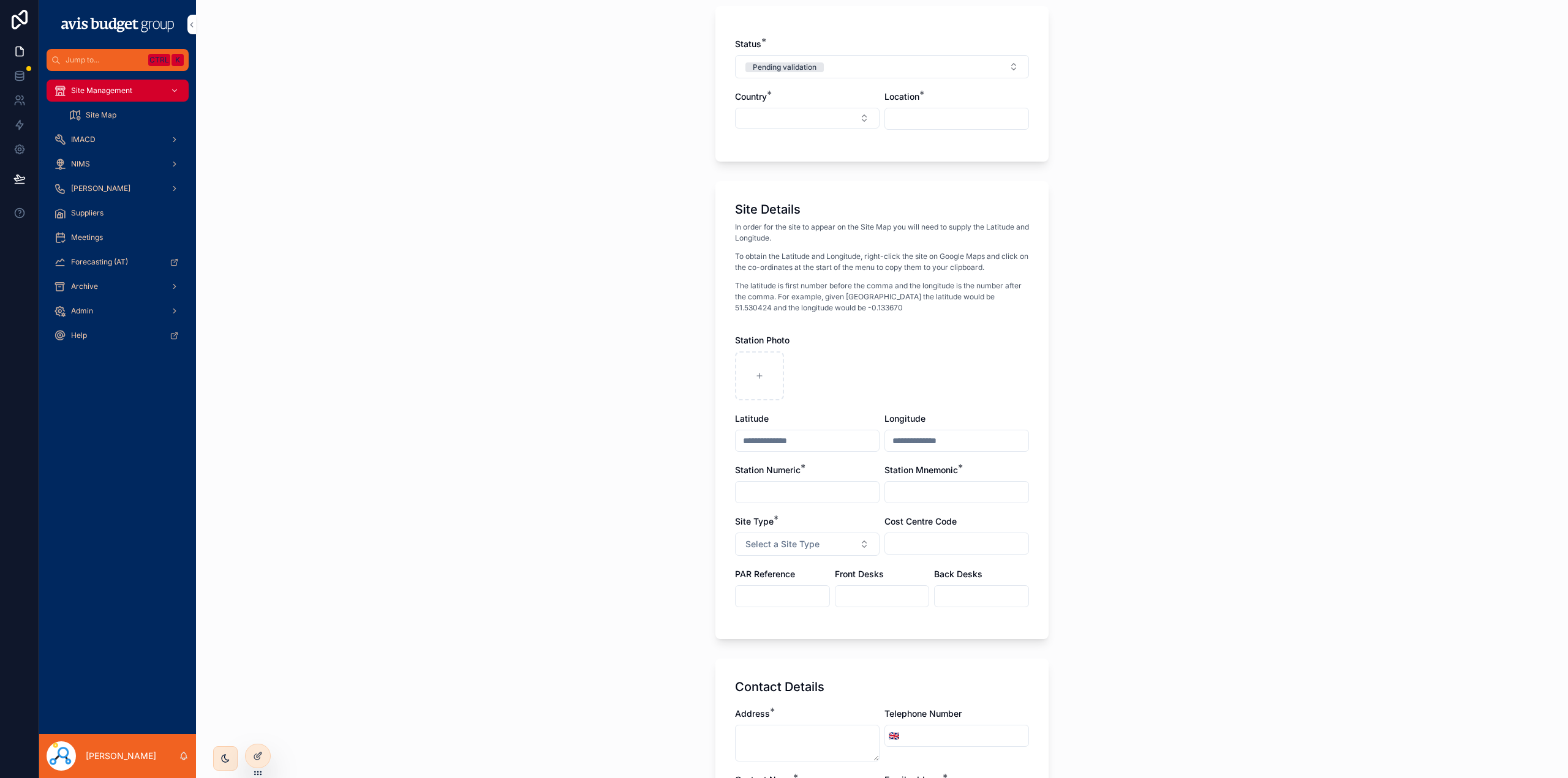
scroll to position [75, 0]
click at [856, 544] on button "Select a Site Type" at bounding box center [807, 544] width 145 height 23
